Goal: Information Seeking & Learning: Compare options

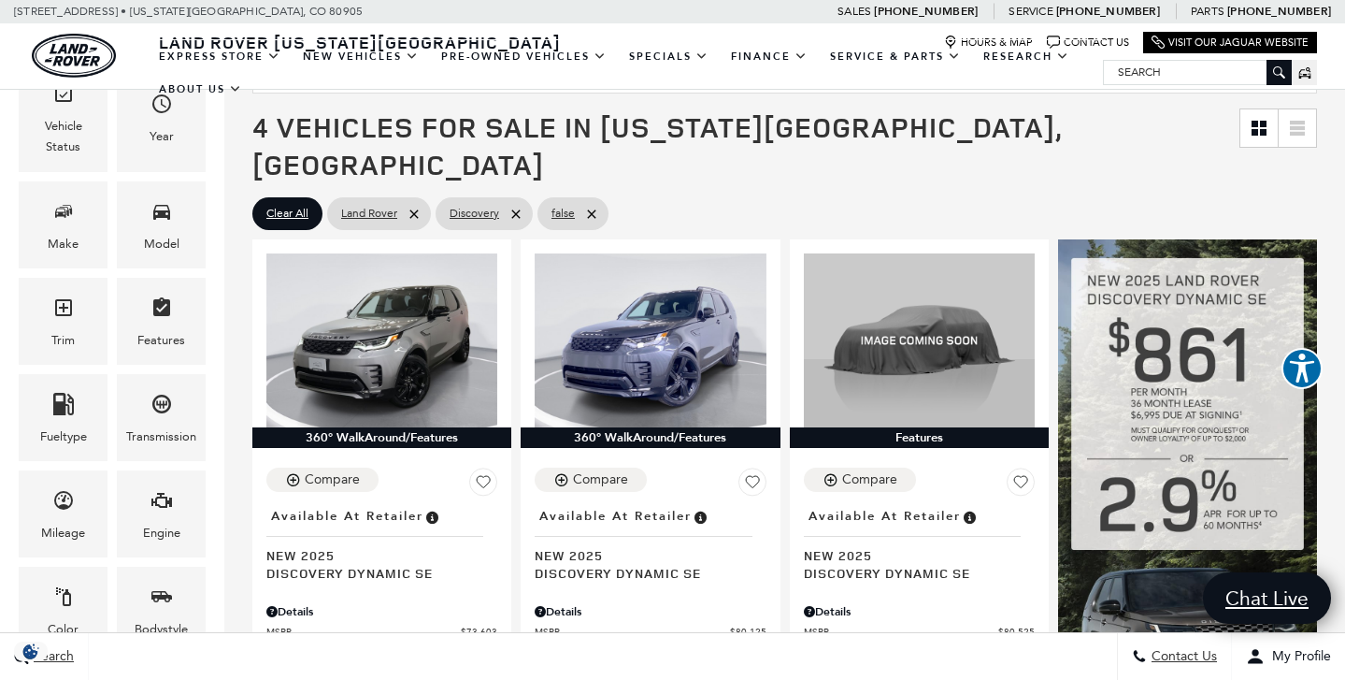
scroll to position [294, 0]
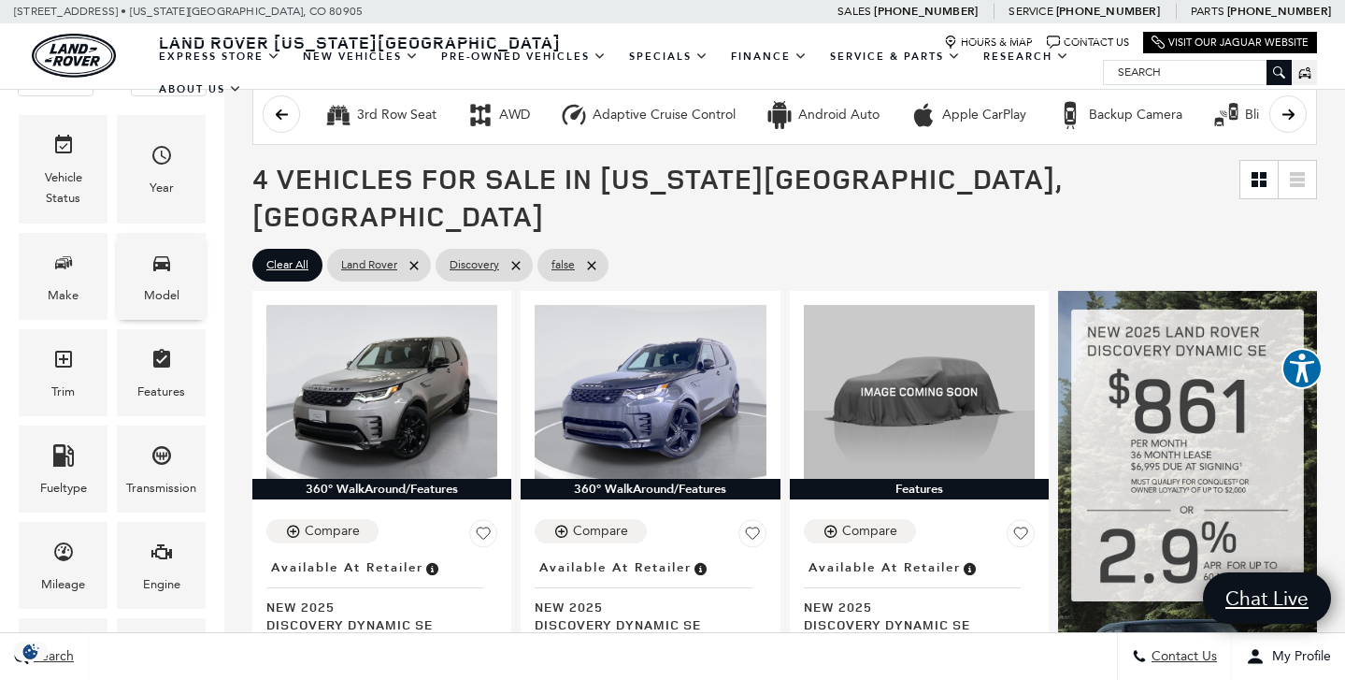
click at [120, 292] on div "Model" at bounding box center [161, 276] width 89 height 87
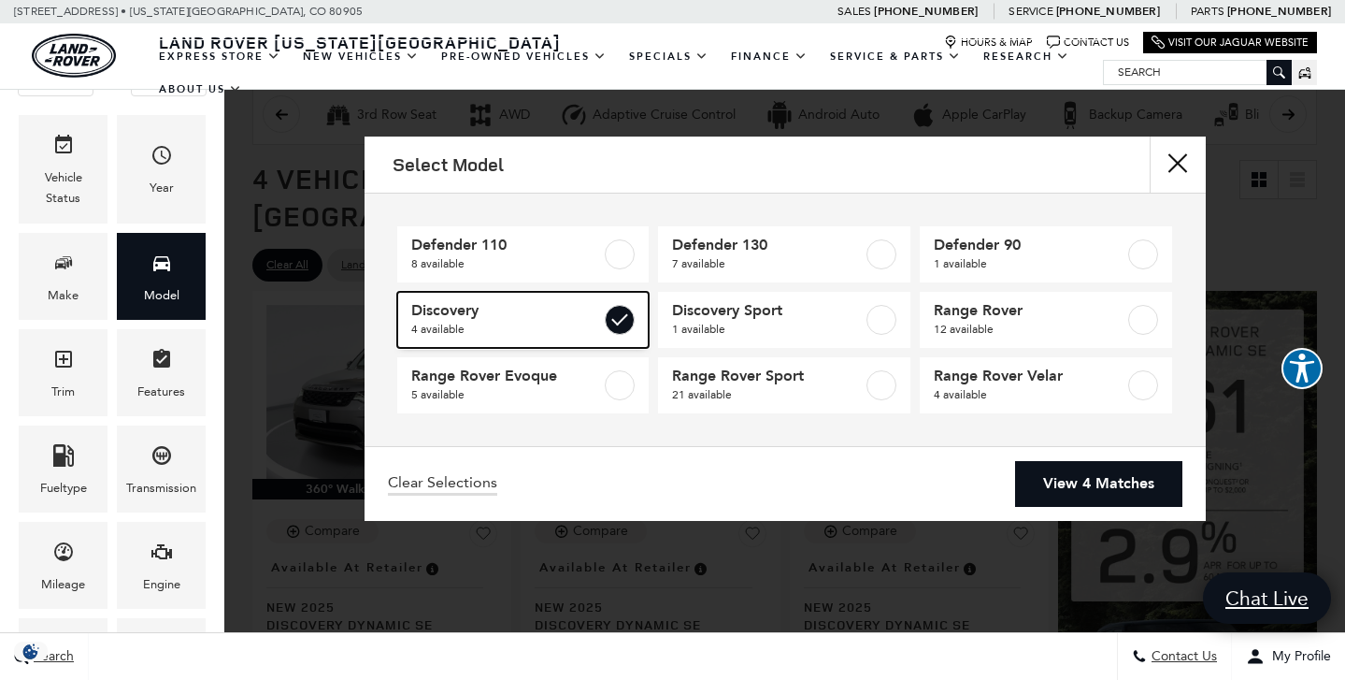
click at [620, 310] on label at bounding box center [620, 320] width 30 height 30
type input "$57,690"
type input "$161,034"
checkbox input "false"
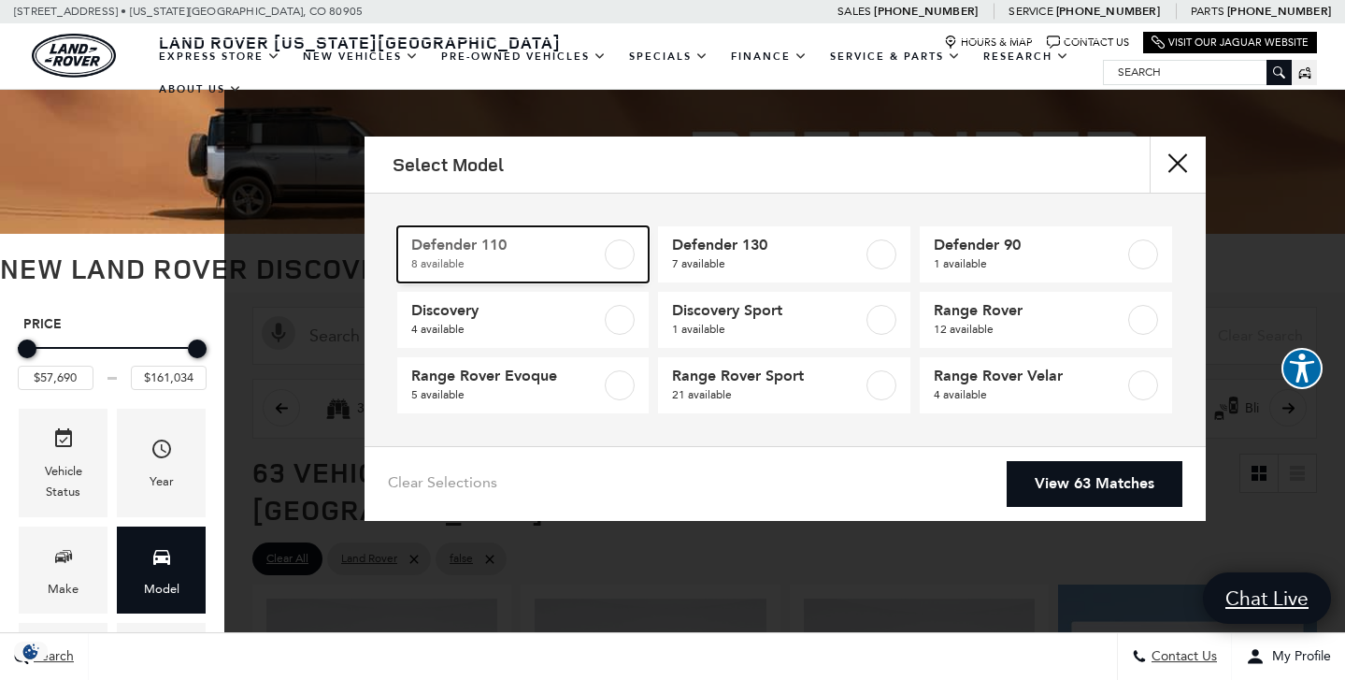
click at [622, 252] on label at bounding box center [620, 254] width 30 height 30
type input "$81,974"
type input "$125,234"
checkbox input "true"
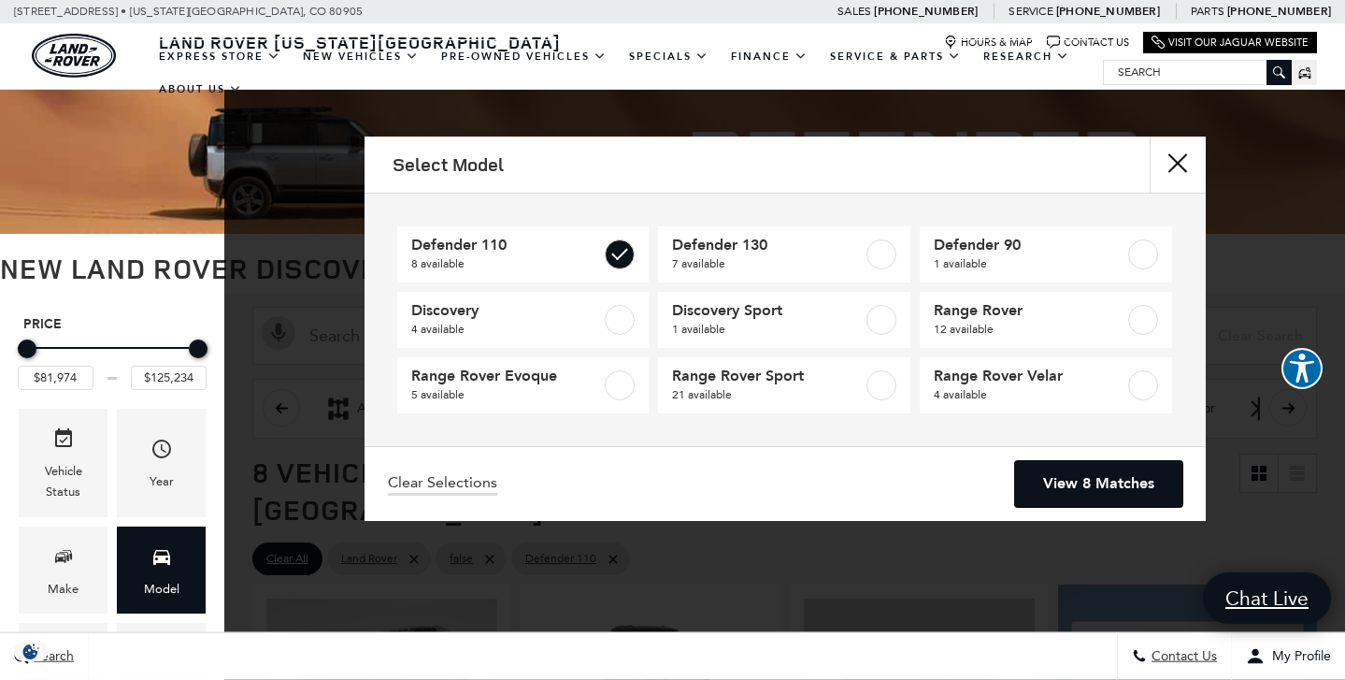
click at [1125, 493] on link "View 8 Matches" at bounding box center [1098, 484] width 167 height 46
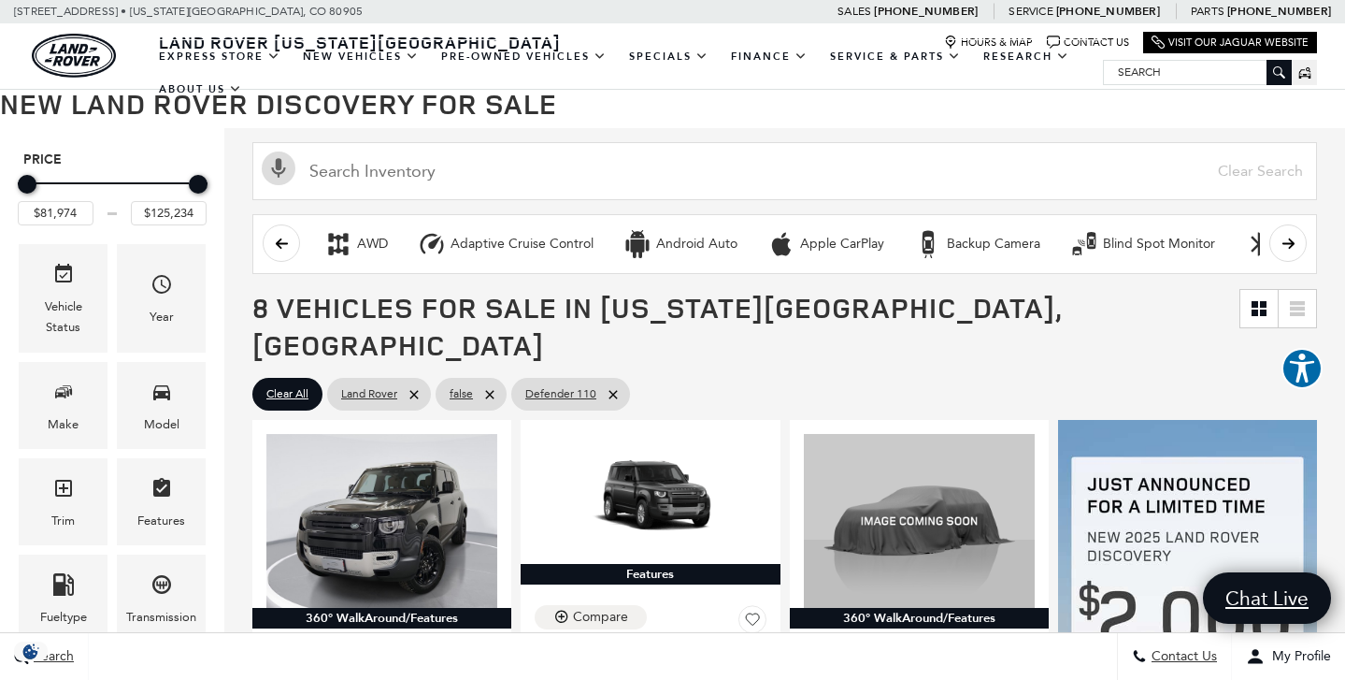
scroll to position [169, 0]
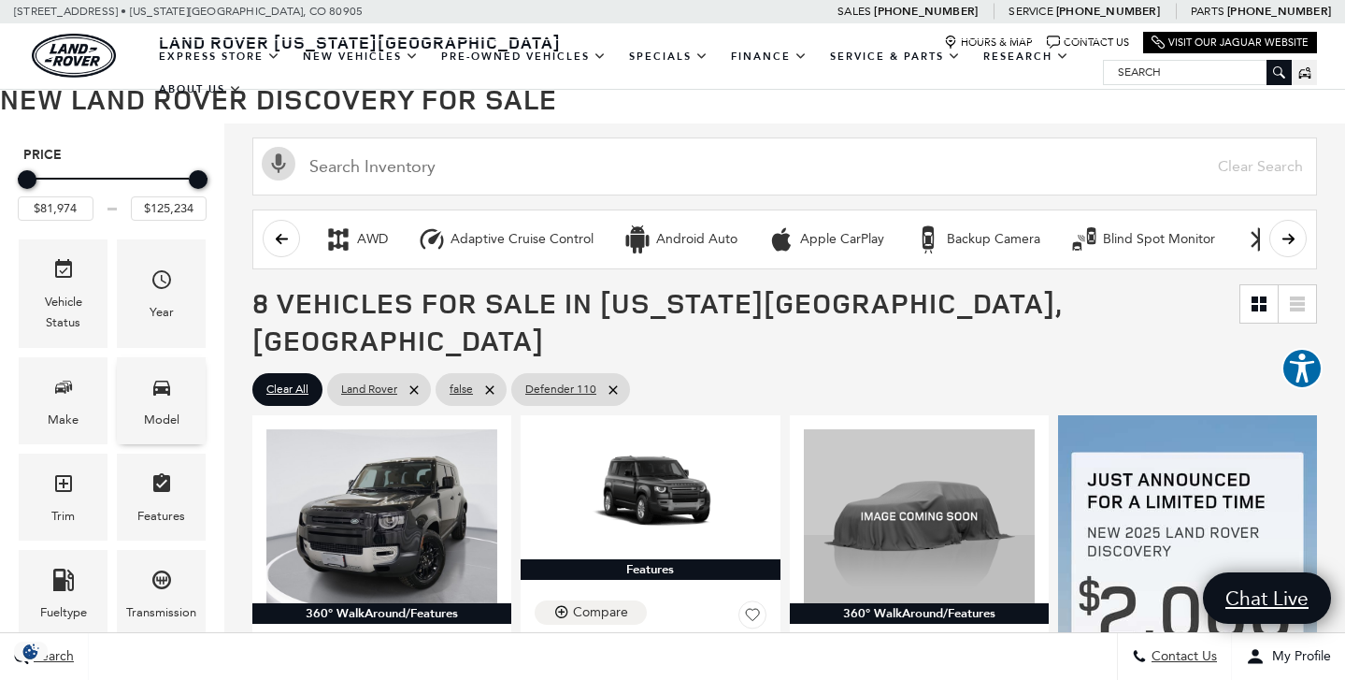
click at [164, 402] on span "Model" at bounding box center [162, 390] width 22 height 38
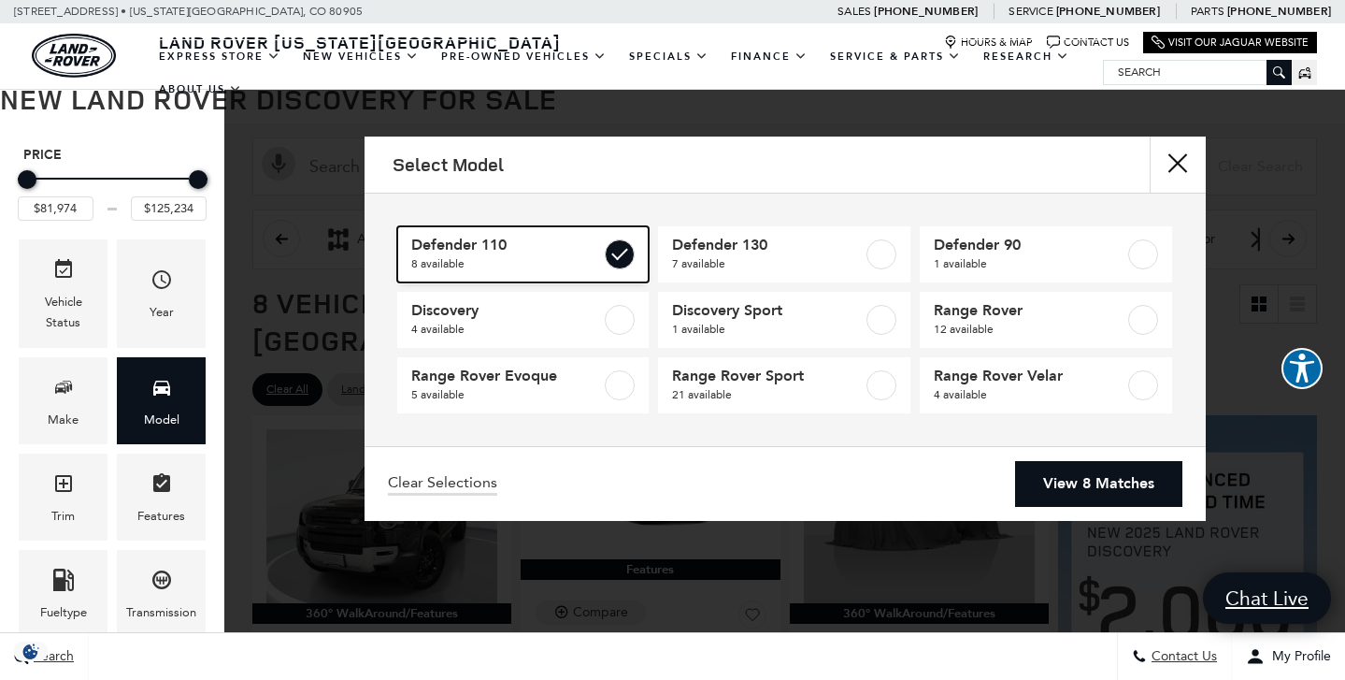
click at [620, 253] on label at bounding box center [620, 254] width 30 height 30
type input "$57,690"
type input "$161,034"
checkbox input "false"
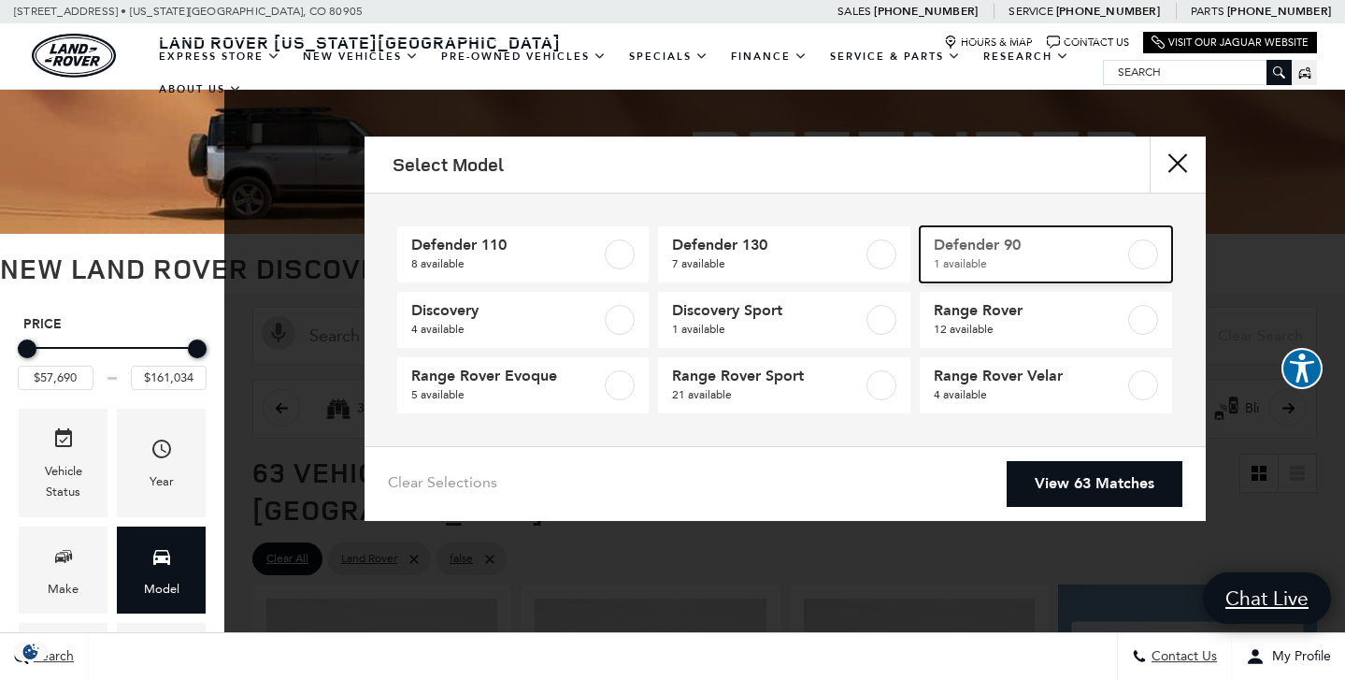
click at [1146, 254] on label at bounding box center [1143, 254] width 30 height 30
type input "$65,984"
checkbox input "true"
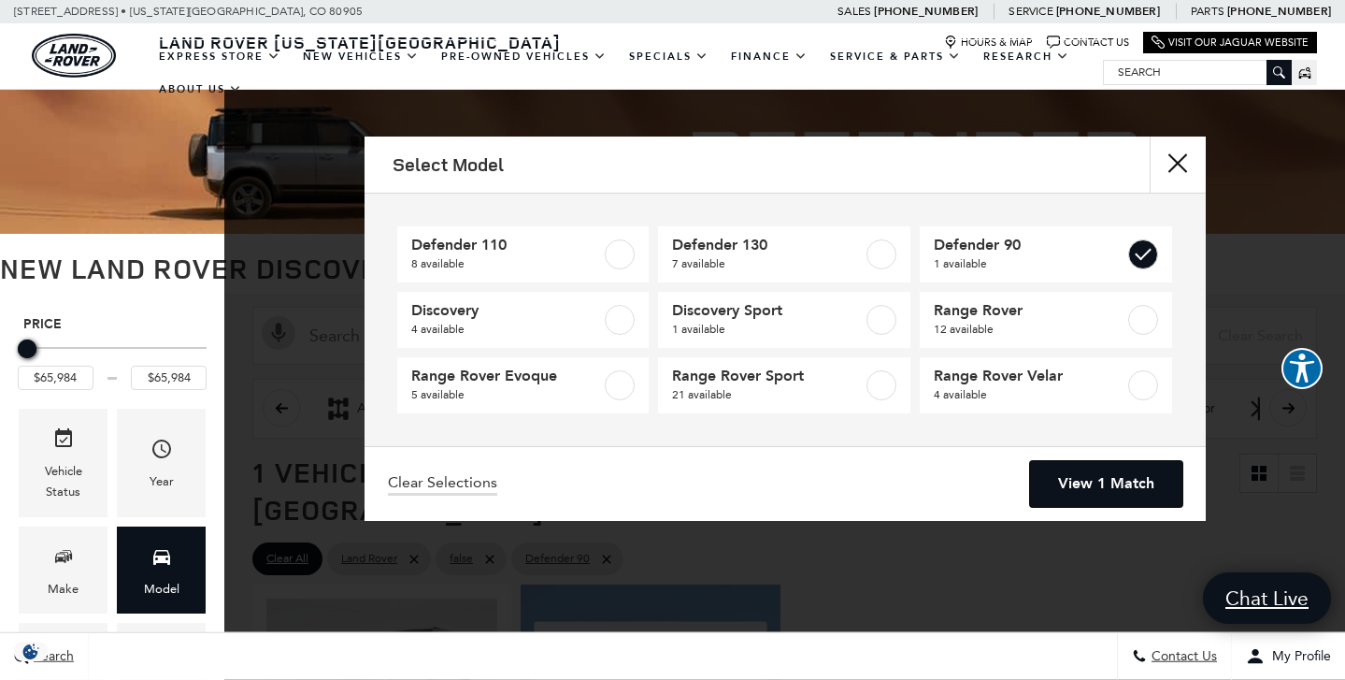
click at [1082, 481] on link "View 1 Match" at bounding box center [1106, 484] width 152 height 46
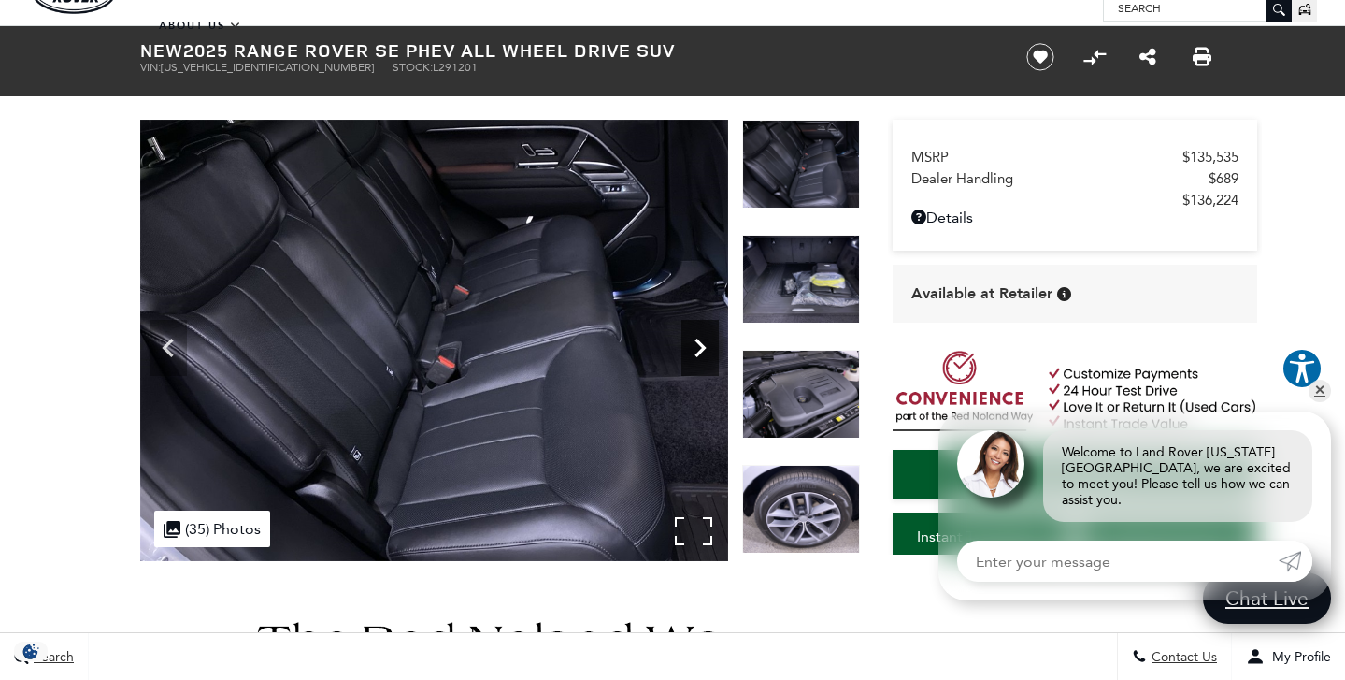
click at [704, 359] on icon "Next" at bounding box center [700, 347] width 37 height 37
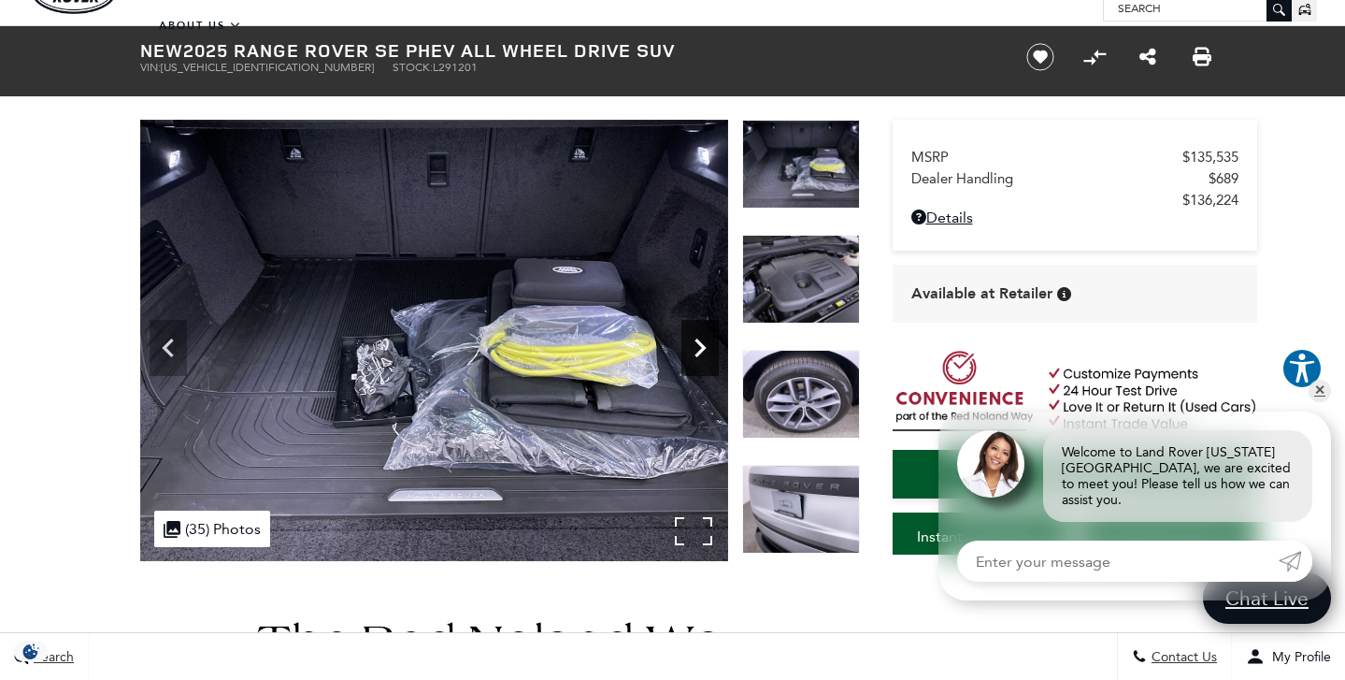
scroll to position [61, 0]
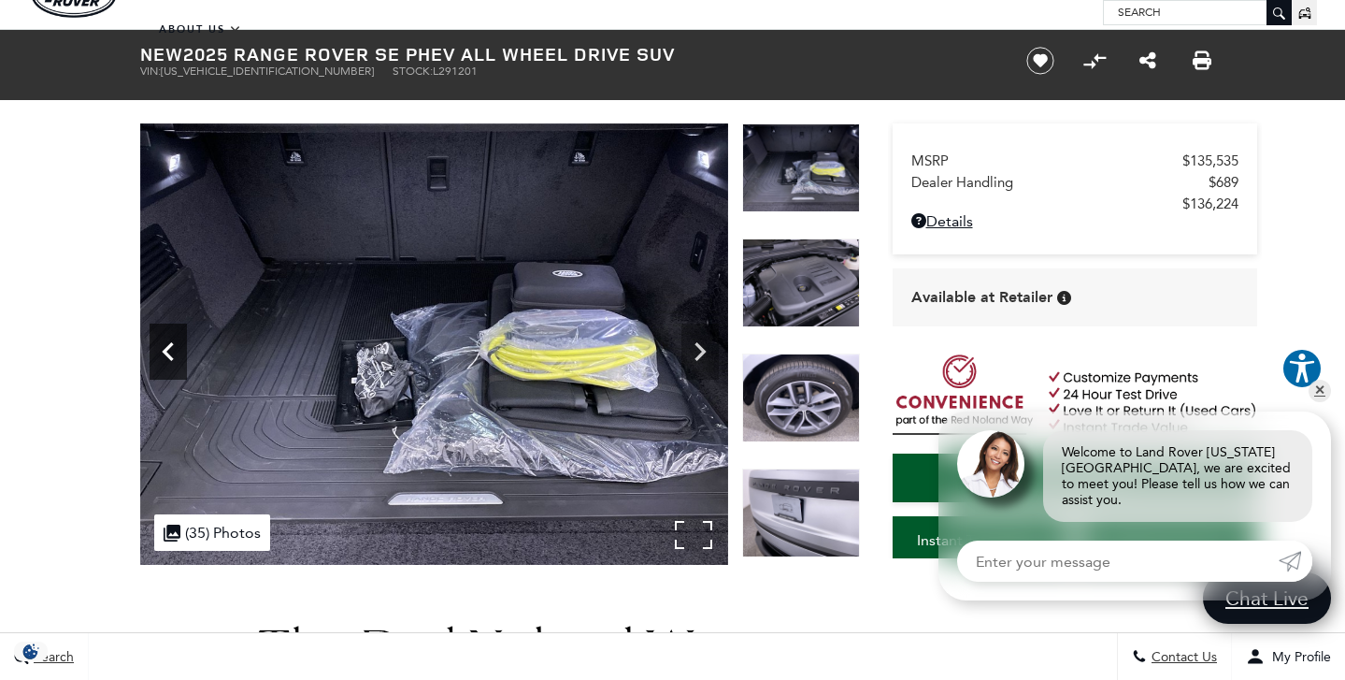
click at [177, 352] on icon "Previous" at bounding box center [168, 351] width 37 height 37
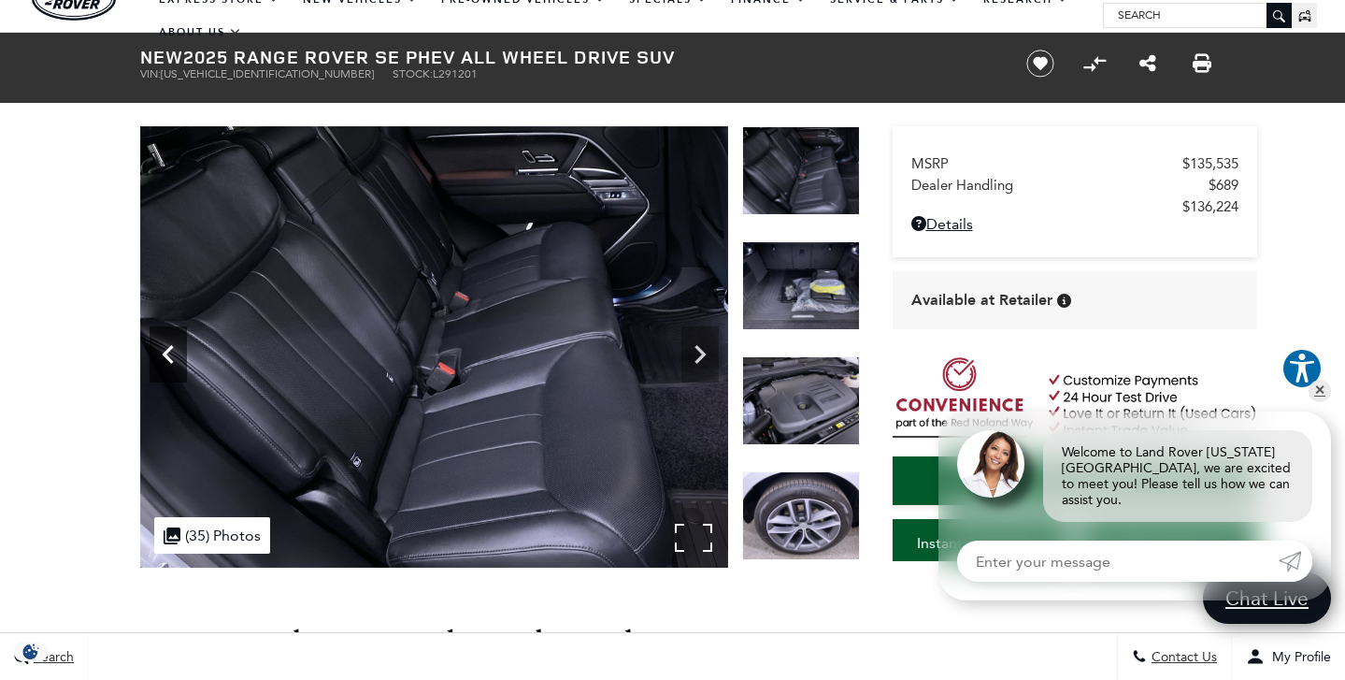
click at [177, 352] on icon "Previous" at bounding box center [168, 354] width 37 height 37
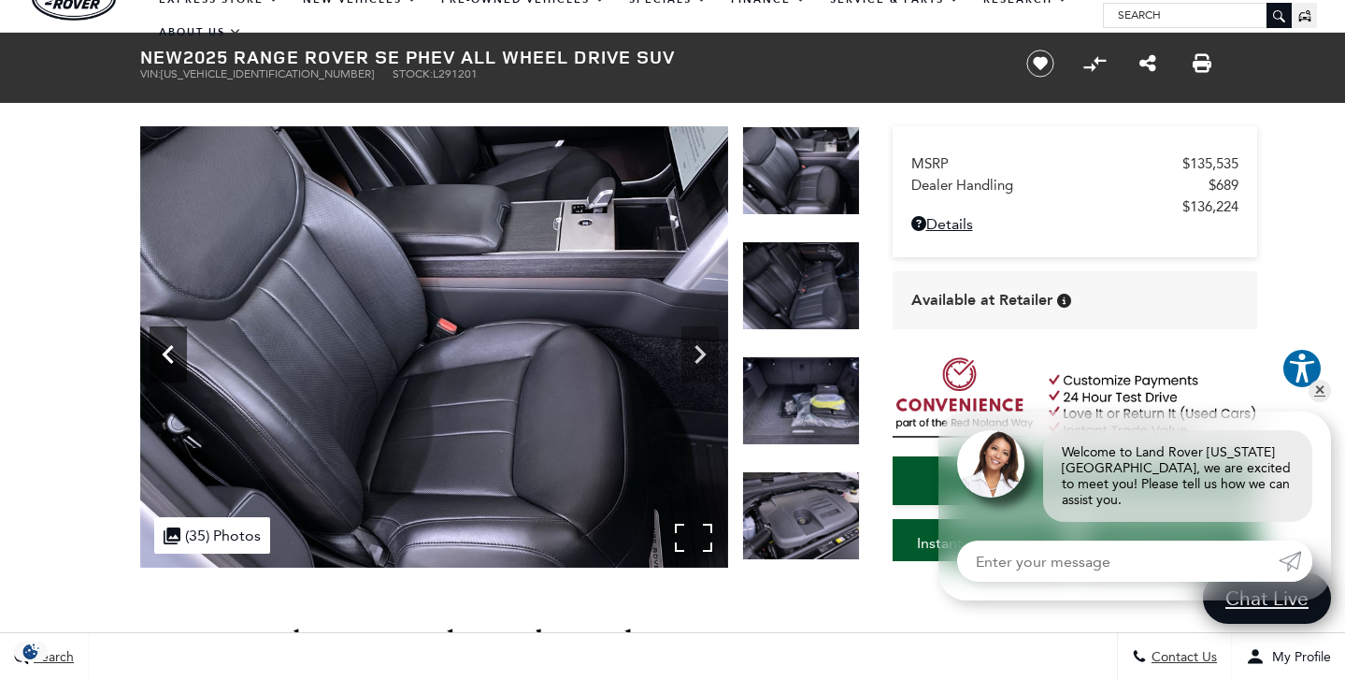
click at [177, 352] on icon "Previous" at bounding box center [168, 354] width 37 height 37
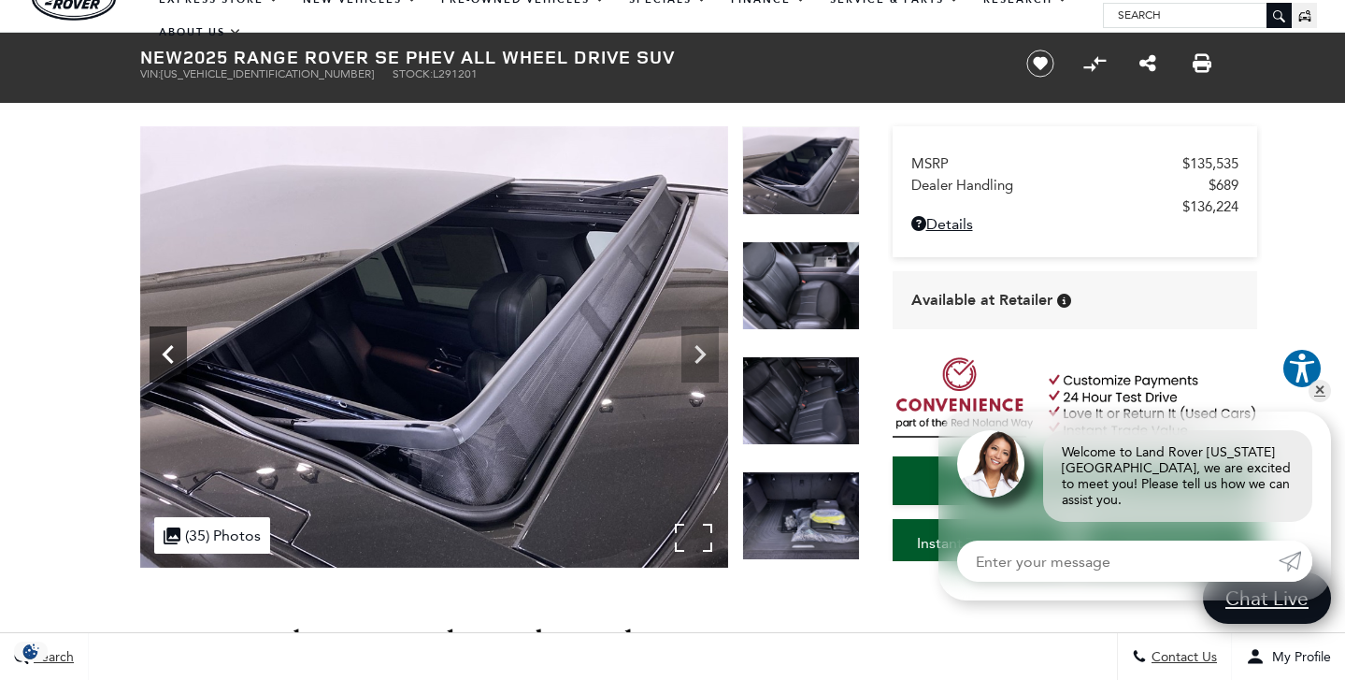
scroll to position [59, 0]
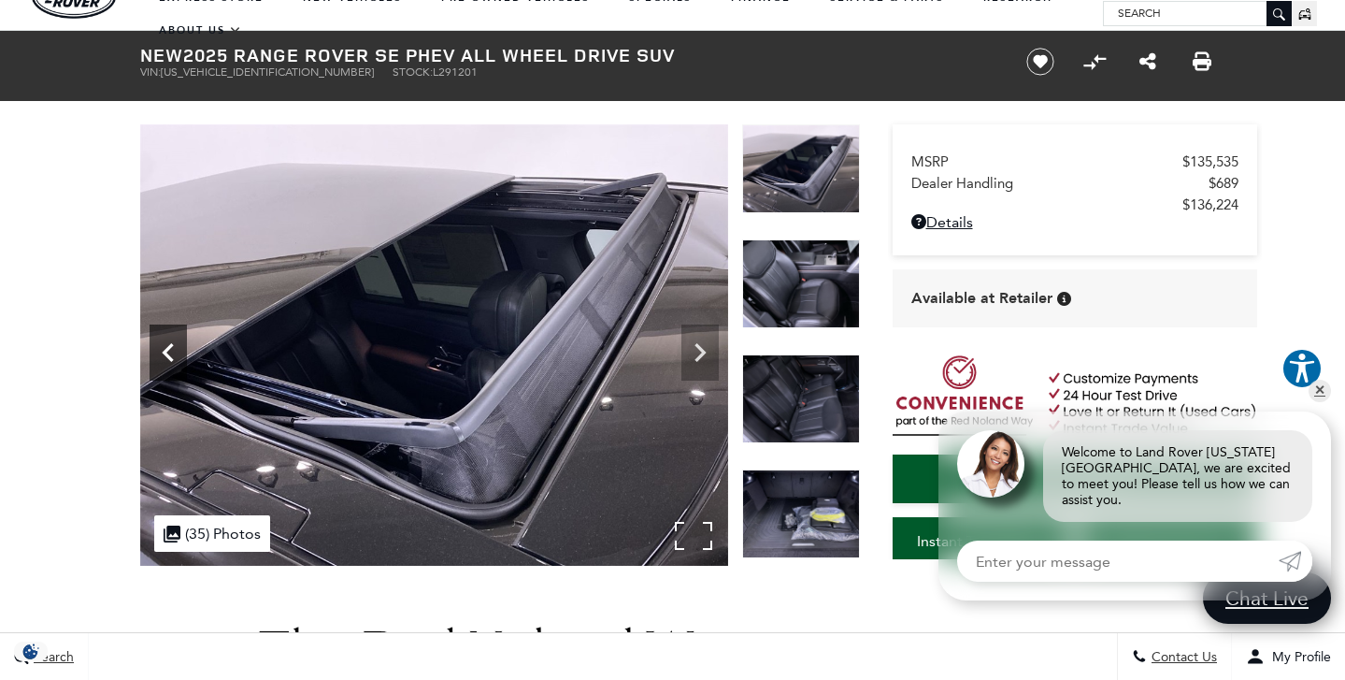
click at [177, 352] on icon "Previous" at bounding box center [168, 352] width 37 height 37
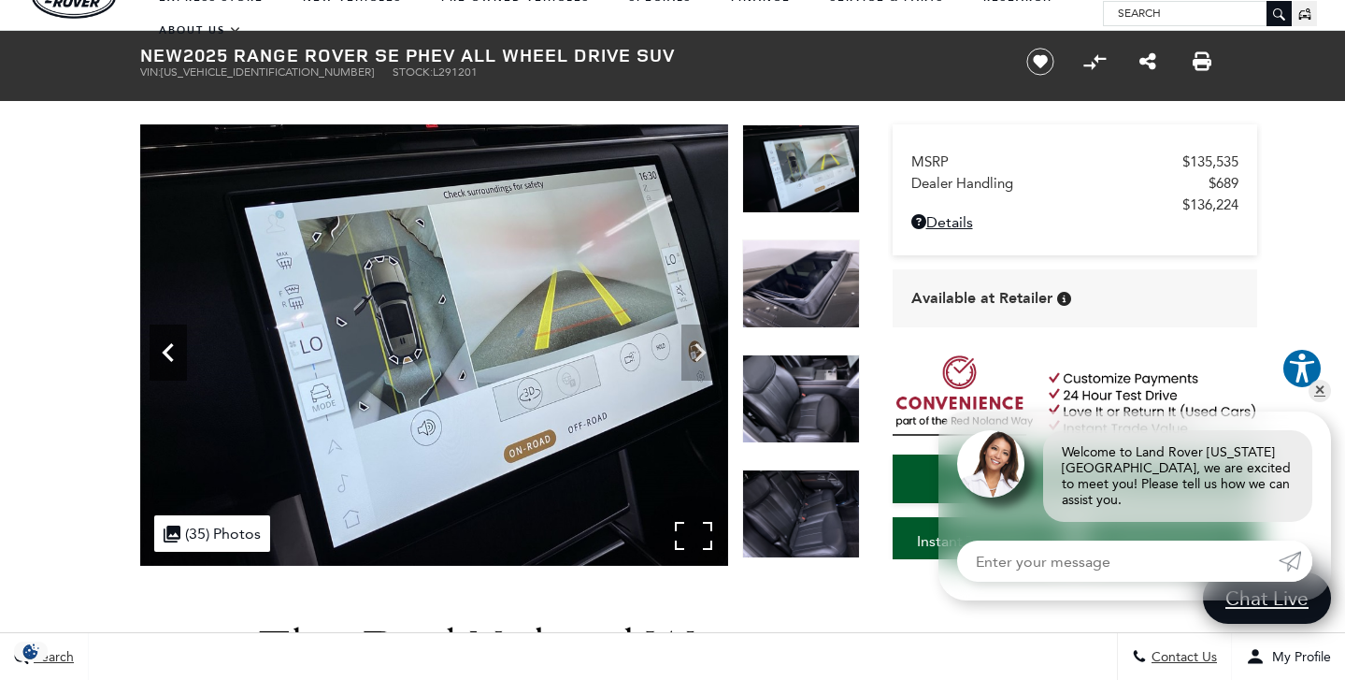
click at [177, 352] on icon "Previous" at bounding box center [168, 352] width 37 height 37
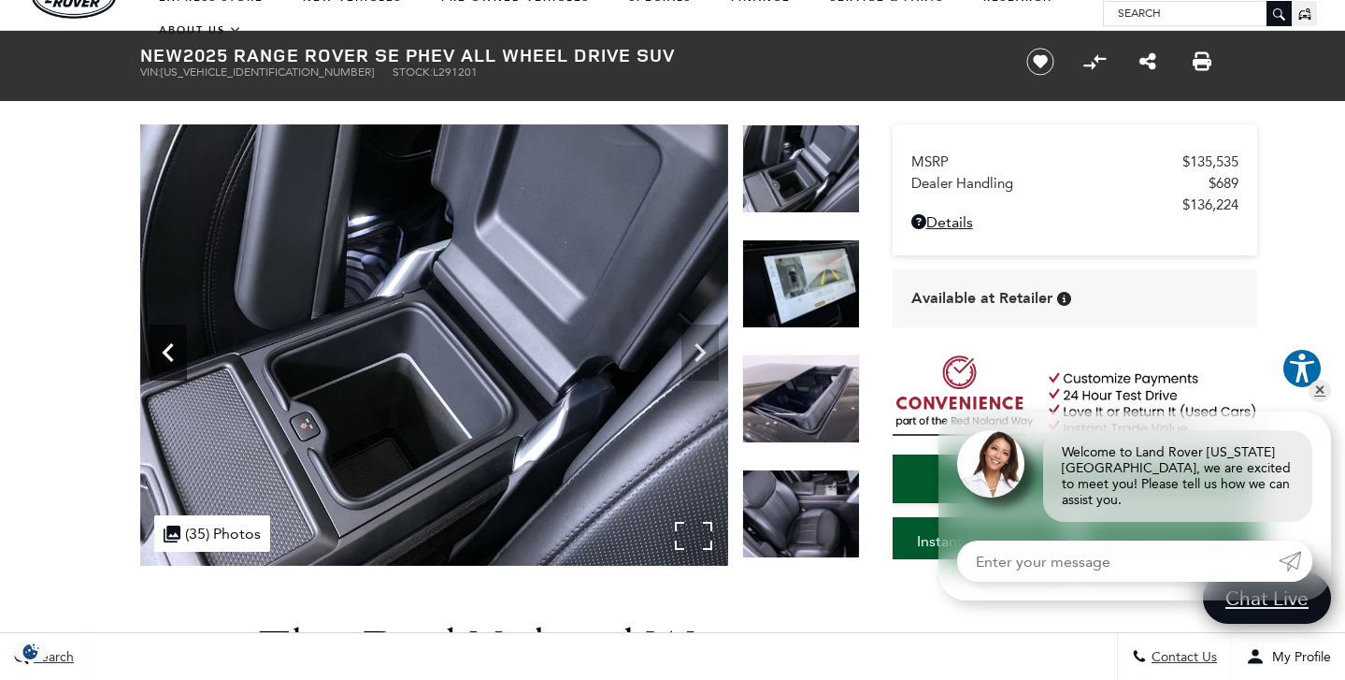
click at [177, 352] on icon "Previous" at bounding box center [168, 352] width 37 height 37
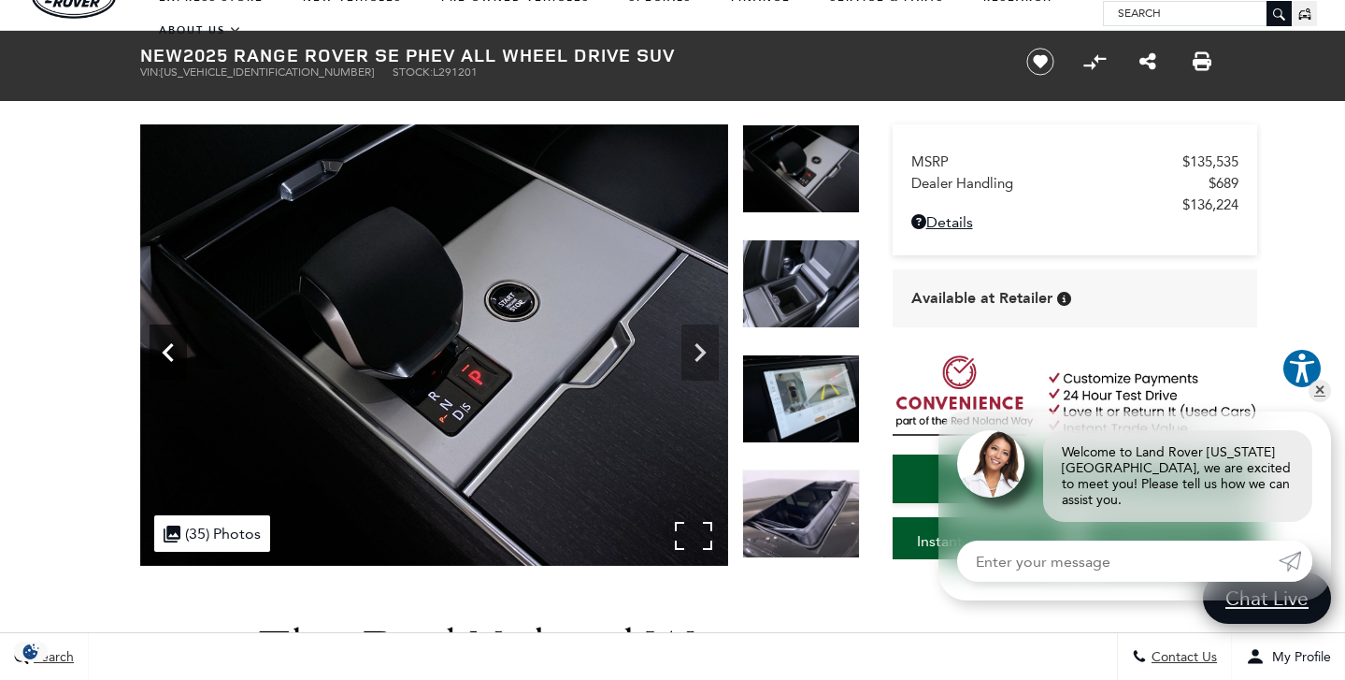
click at [176, 352] on icon "Previous" at bounding box center [168, 352] width 37 height 37
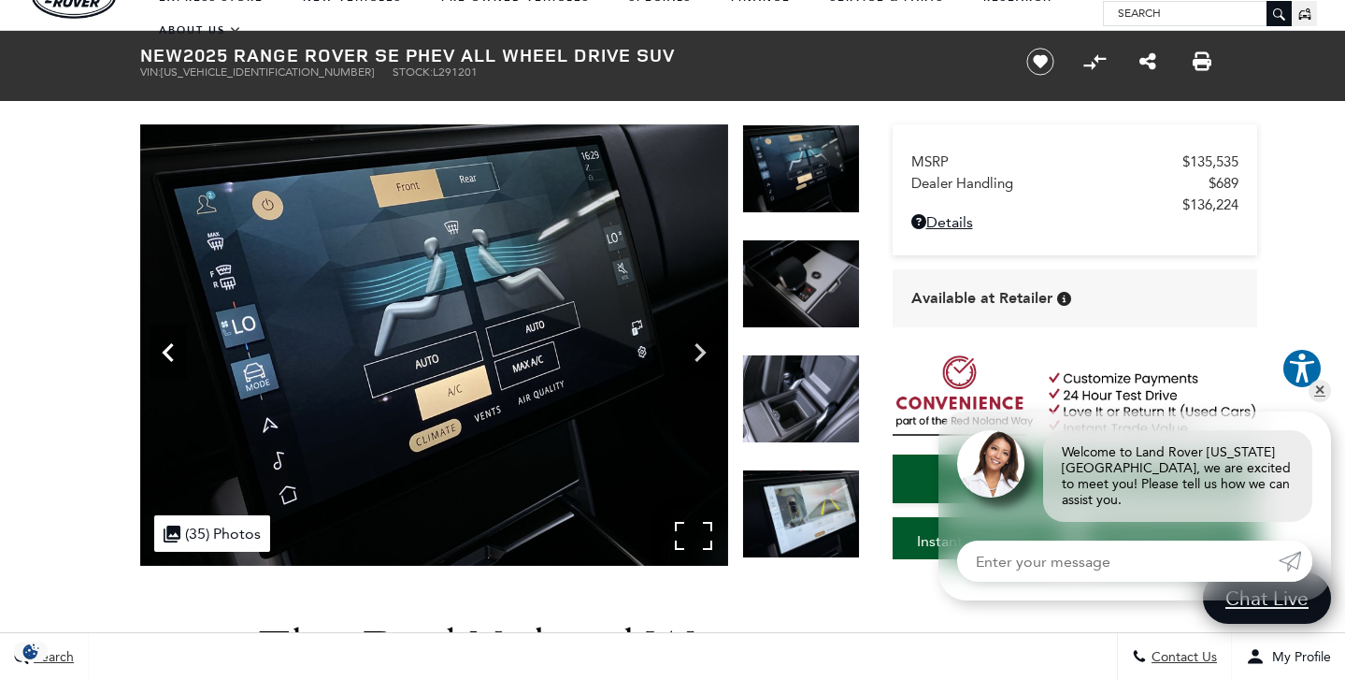
click at [176, 352] on icon "Previous" at bounding box center [168, 352] width 37 height 37
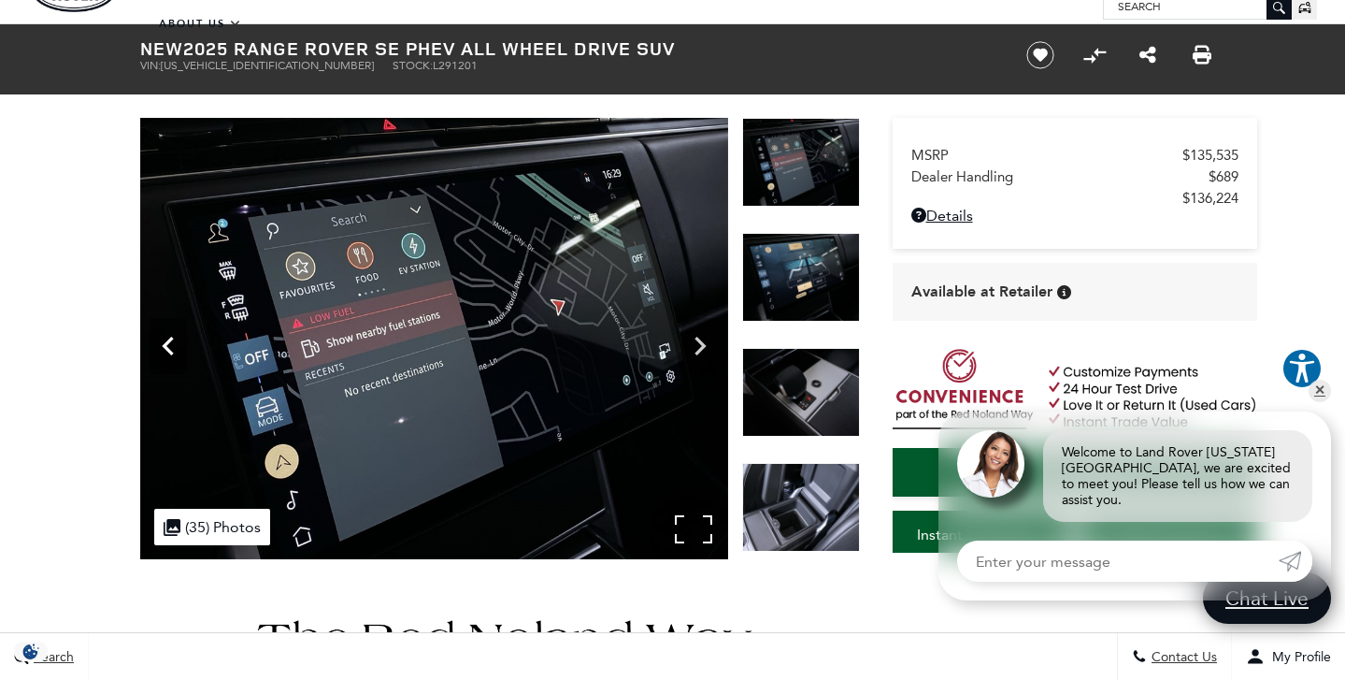
scroll to position [65, 0]
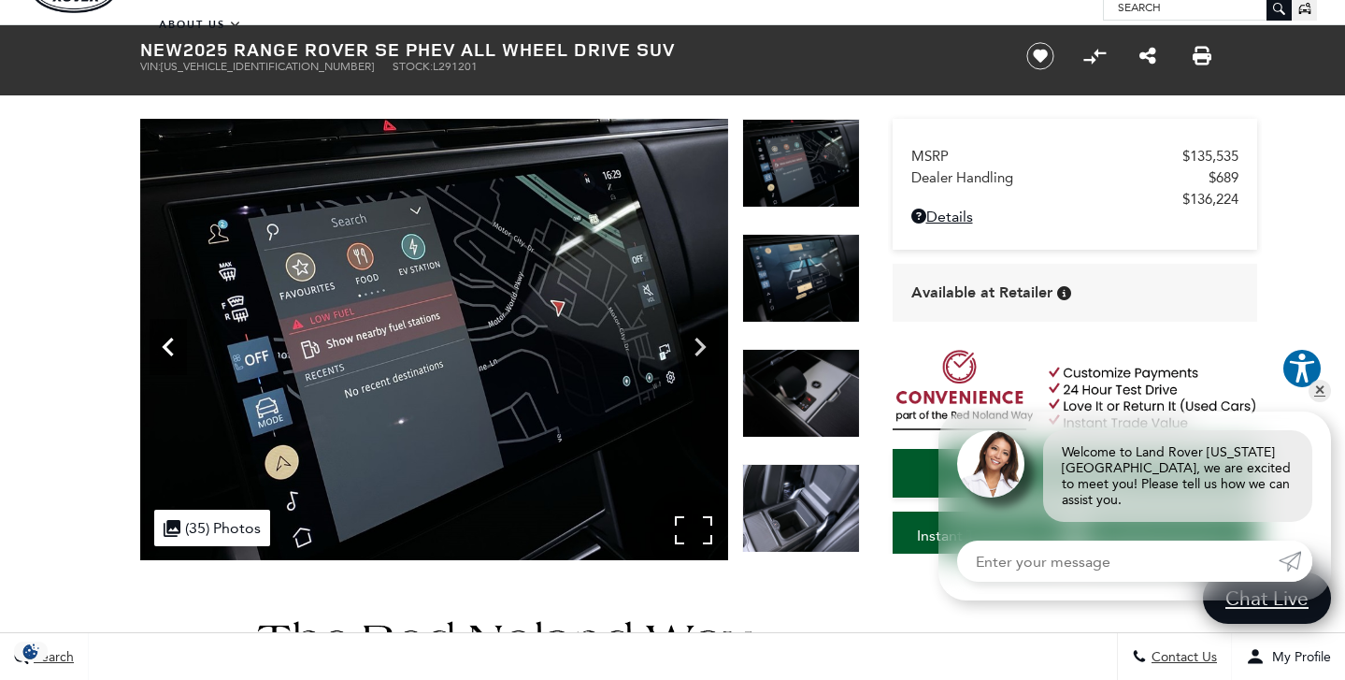
click at [176, 352] on icon "Previous" at bounding box center [168, 346] width 37 height 37
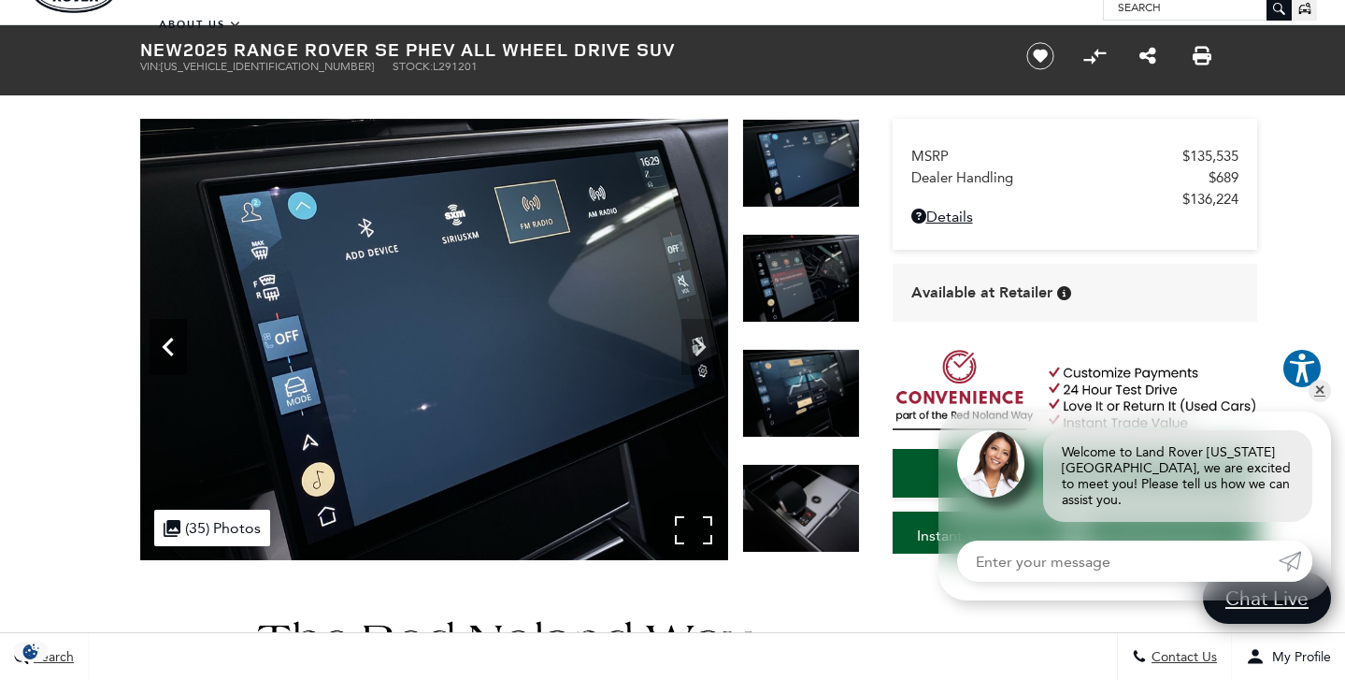
click at [168, 352] on icon "Previous" at bounding box center [167, 346] width 11 height 19
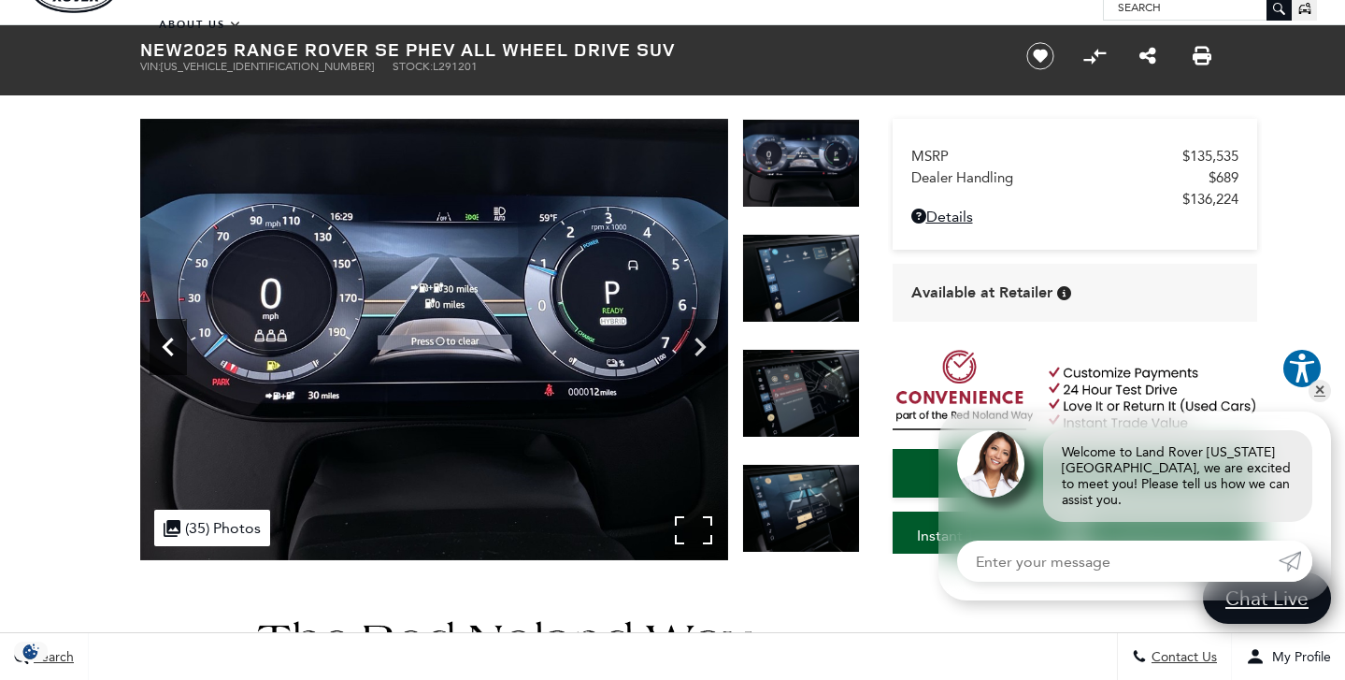
click at [168, 352] on icon "Previous" at bounding box center [167, 346] width 11 height 19
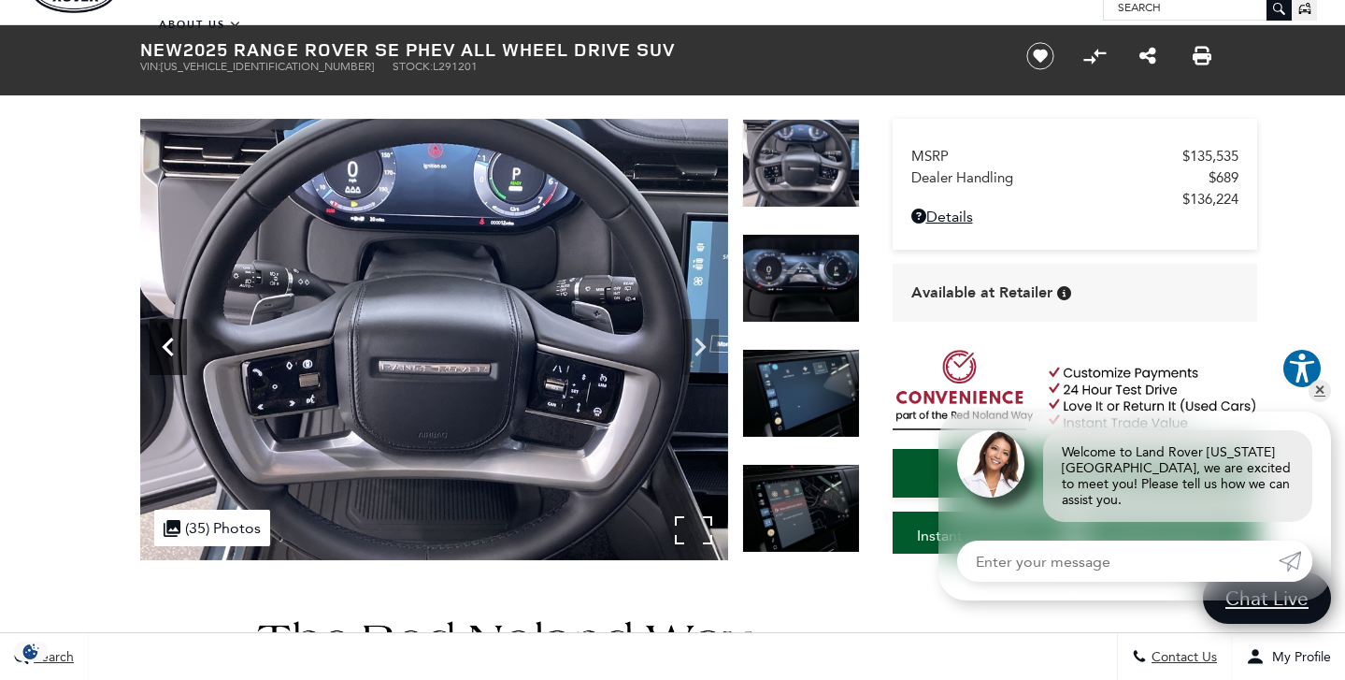
click at [168, 352] on icon "Previous" at bounding box center [167, 346] width 11 height 19
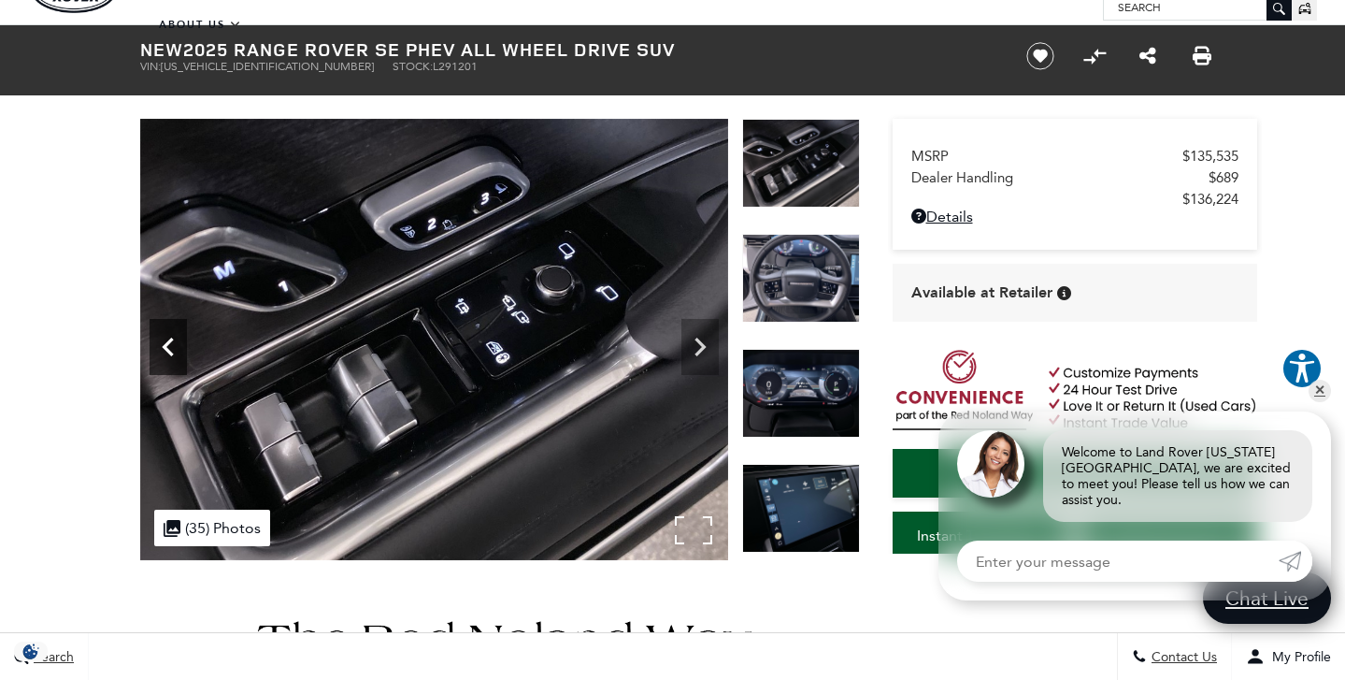
click at [168, 352] on icon "Previous" at bounding box center [167, 346] width 11 height 19
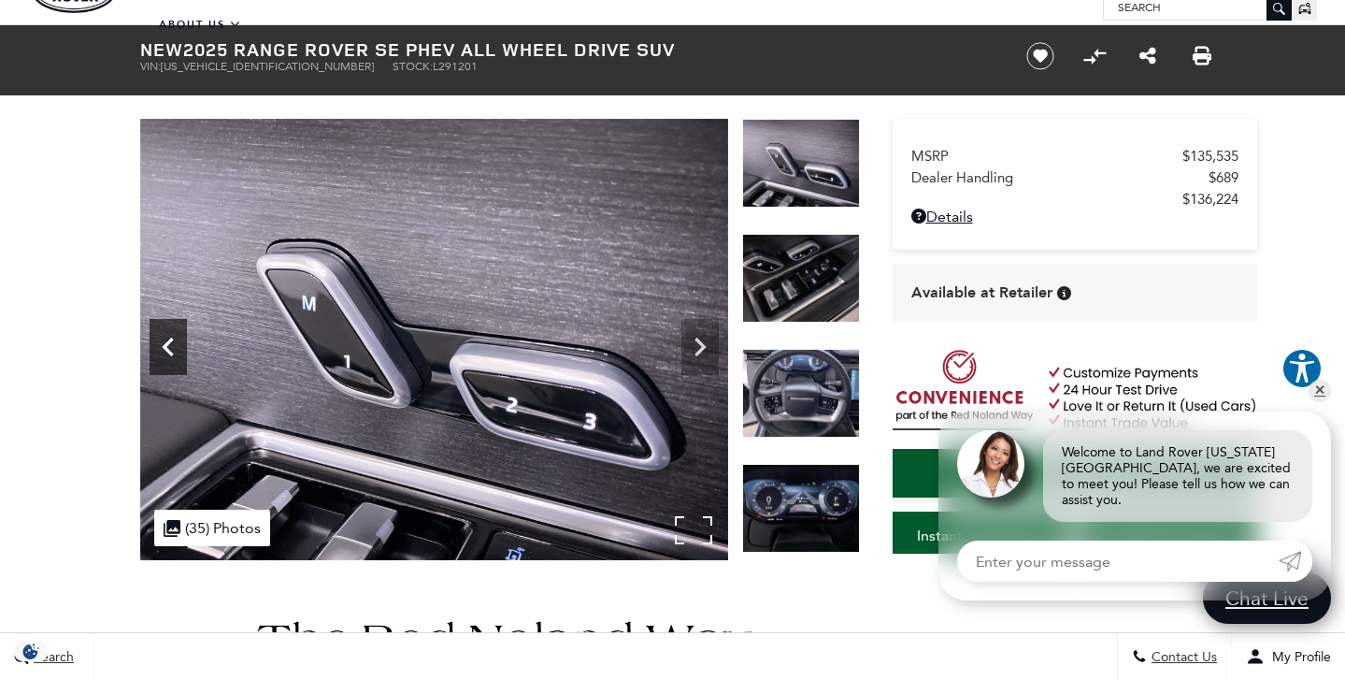
click at [168, 352] on icon "Previous" at bounding box center [167, 346] width 11 height 19
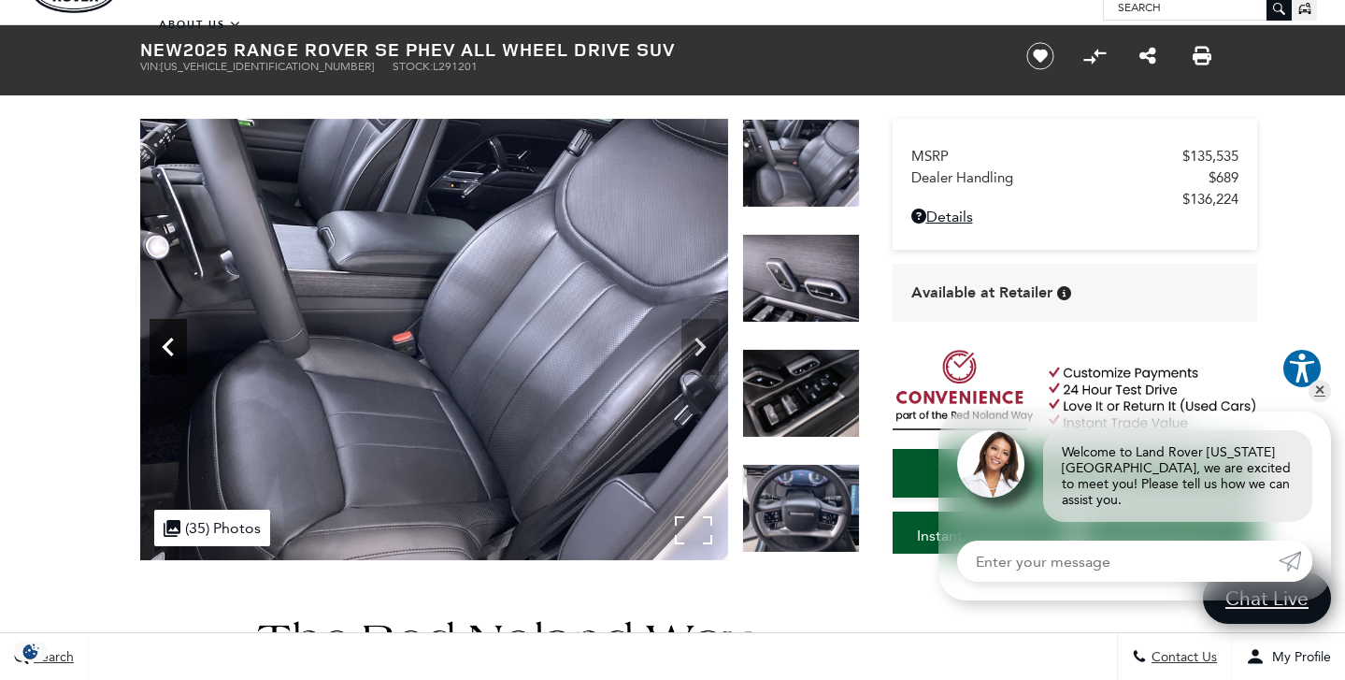
click at [168, 352] on icon "Previous" at bounding box center [167, 346] width 11 height 19
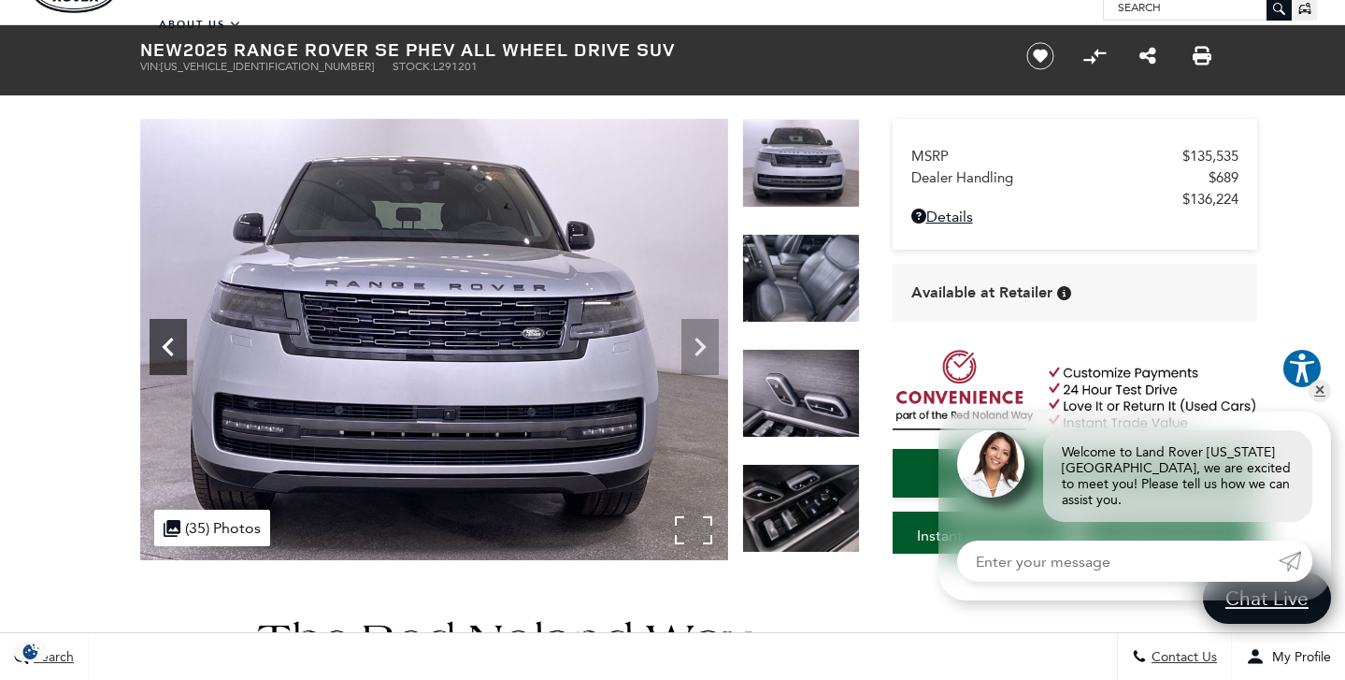
click at [168, 352] on icon "Previous" at bounding box center [167, 346] width 11 height 19
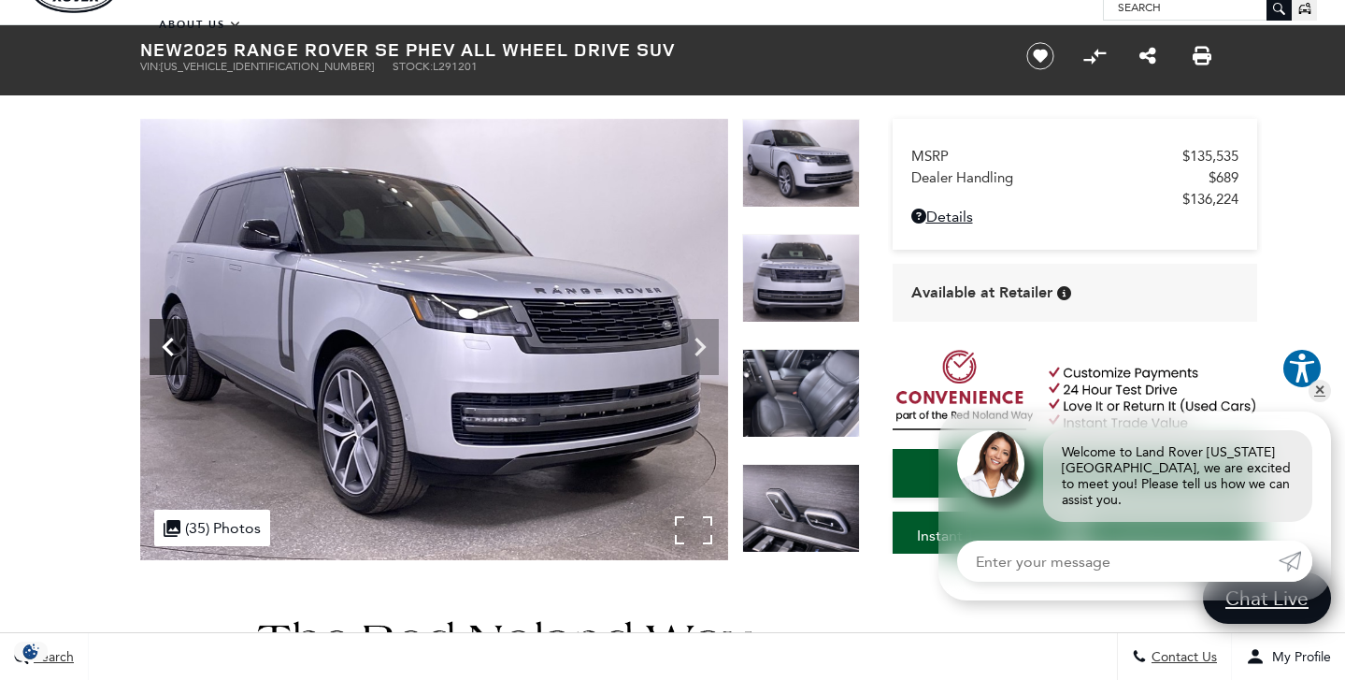
click at [168, 352] on icon "Previous" at bounding box center [167, 346] width 11 height 19
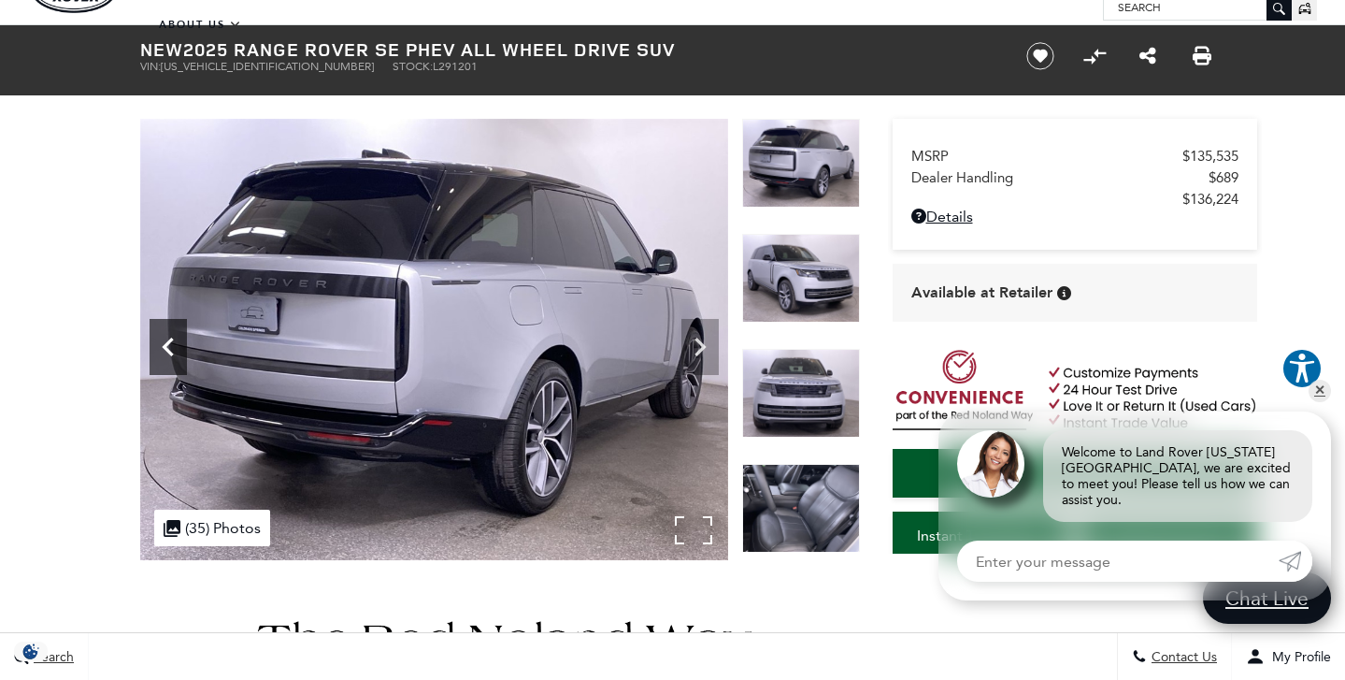
click at [168, 352] on icon "Previous" at bounding box center [167, 346] width 11 height 19
